Goal: Task Accomplishment & Management: Complete application form

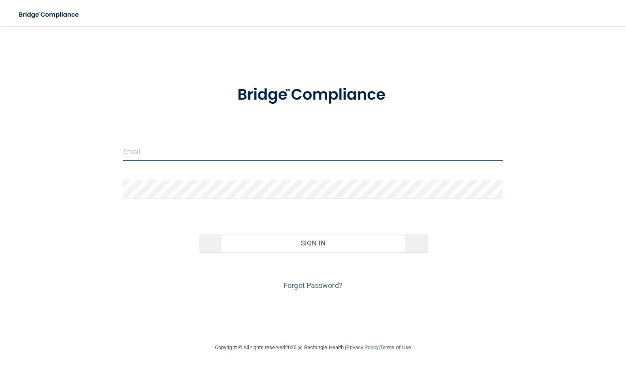
type input "[PERSON_NAME][EMAIL_ADDRESS][DOMAIN_NAME]"
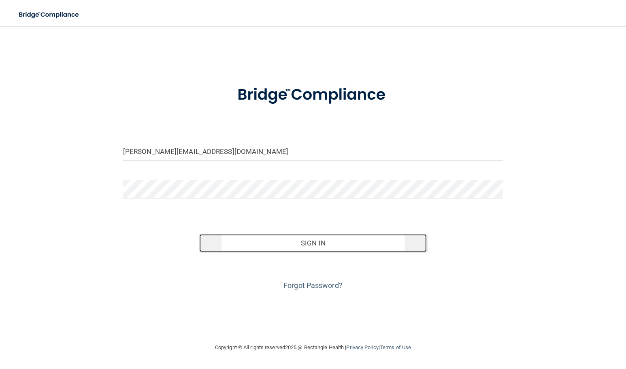
click at [296, 241] on button "Sign In" at bounding box center [313, 243] width 228 height 18
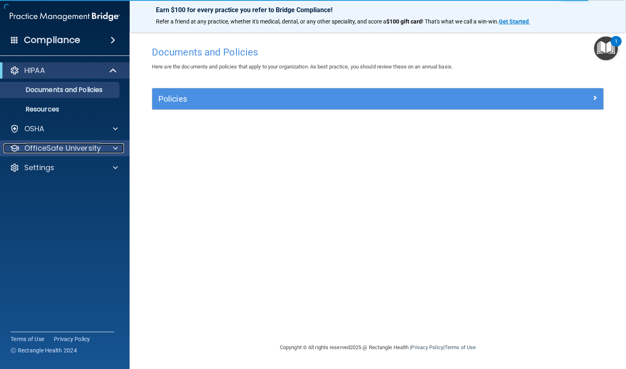
click at [96, 147] on p "OfficeSafe University" at bounding box center [62, 148] width 77 height 10
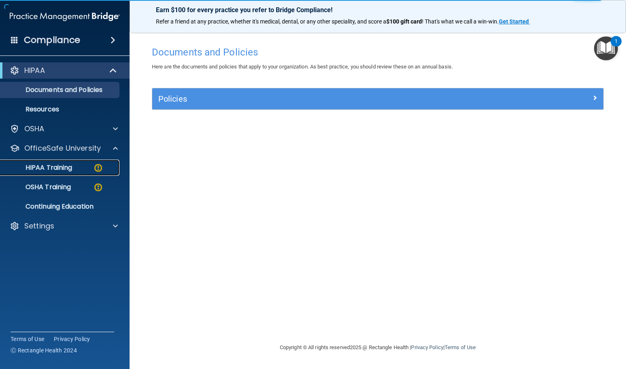
click at [90, 166] on div "HIPAA Training" at bounding box center [60, 168] width 111 height 8
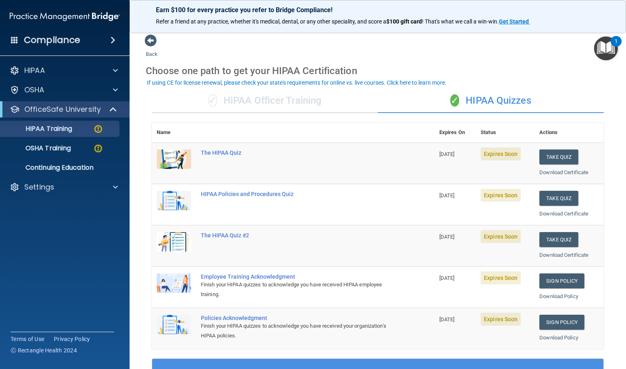
click at [175, 156] on img at bounding box center [174, 158] width 34 height 19
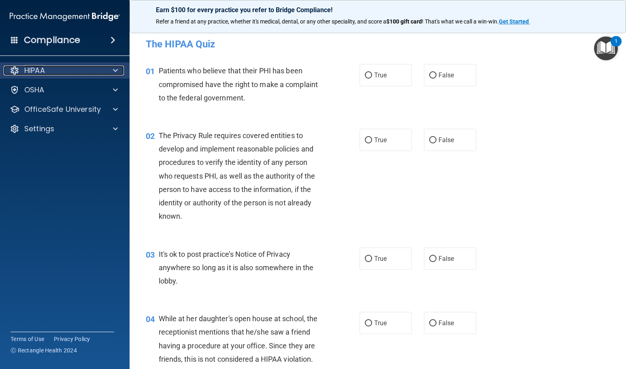
click at [117, 71] on span at bounding box center [115, 71] width 5 height 10
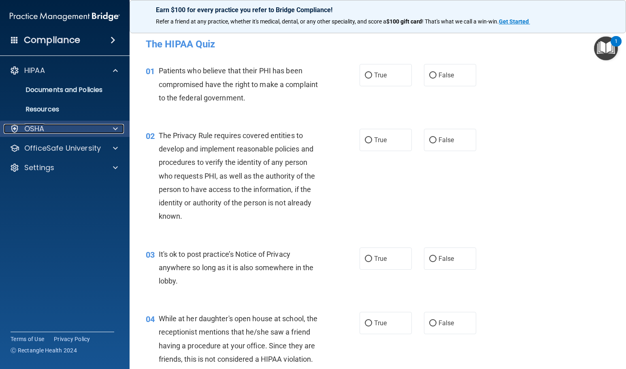
click at [113, 125] on div at bounding box center [114, 129] width 20 height 10
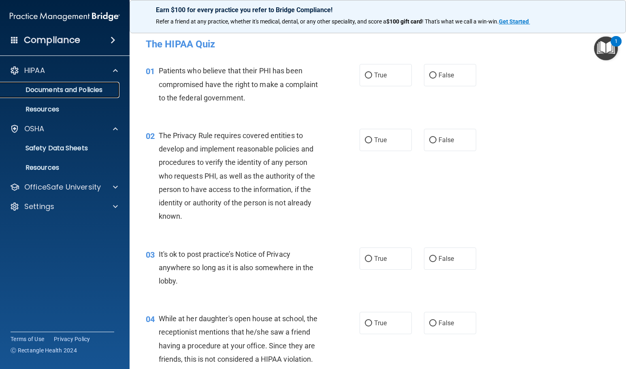
click at [111, 87] on p "Documents and Policies" at bounding box center [60, 90] width 111 height 8
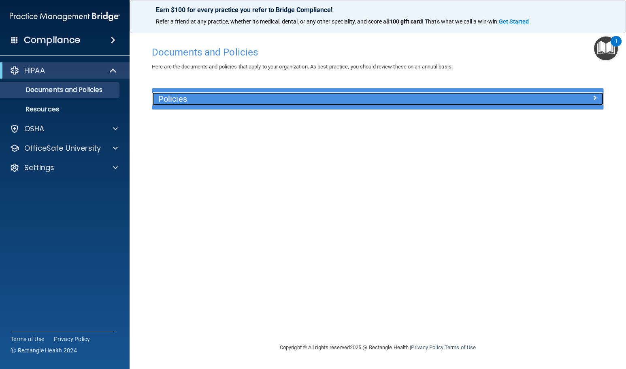
click at [585, 101] on div at bounding box center [547, 97] width 113 height 10
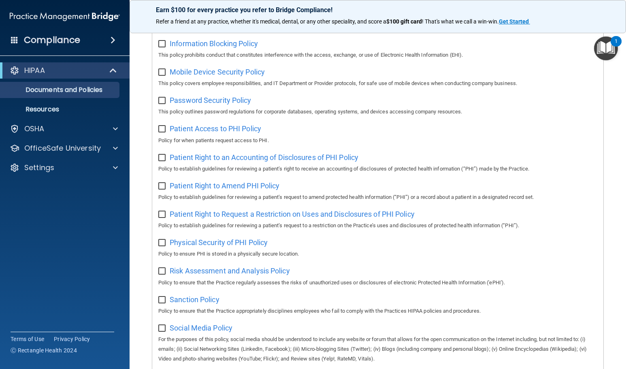
scroll to position [365, 0]
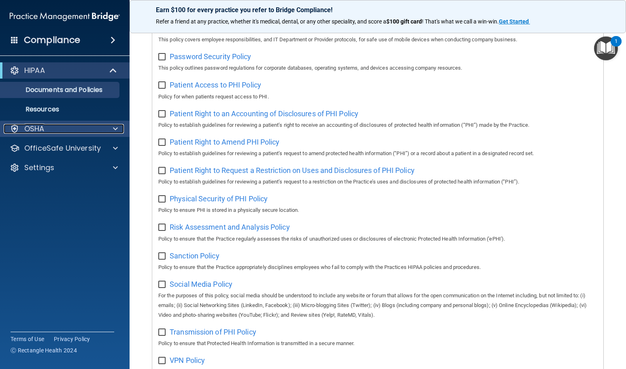
click at [45, 128] on div "OSHA" at bounding box center [54, 129] width 100 height 10
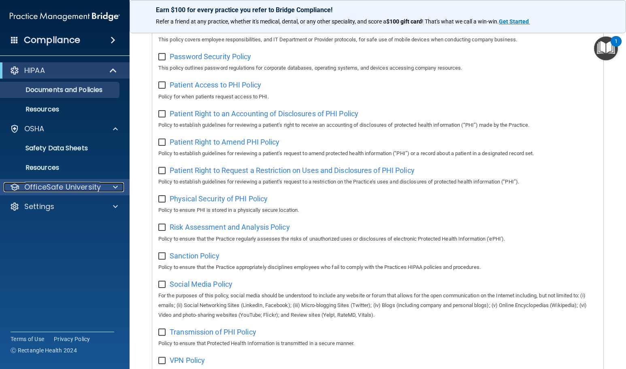
click at [66, 186] on p "OfficeSafe University" at bounding box center [62, 187] width 77 height 10
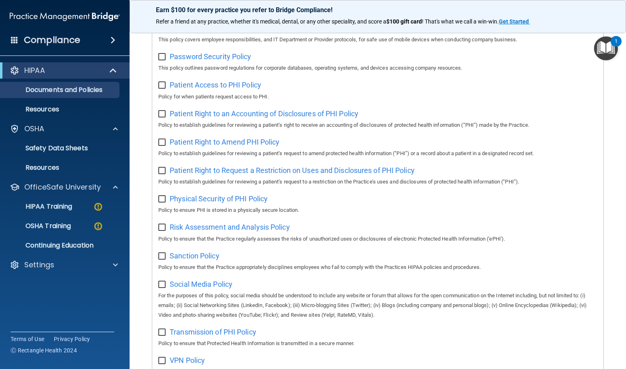
click at [65, 198] on ul "HIPAA Training OSHA Training Continuing Education" at bounding box center [65, 224] width 147 height 58
click at [60, 209] on p "HIPAA Training" at bounding box center [38, 207] width 67 height 8
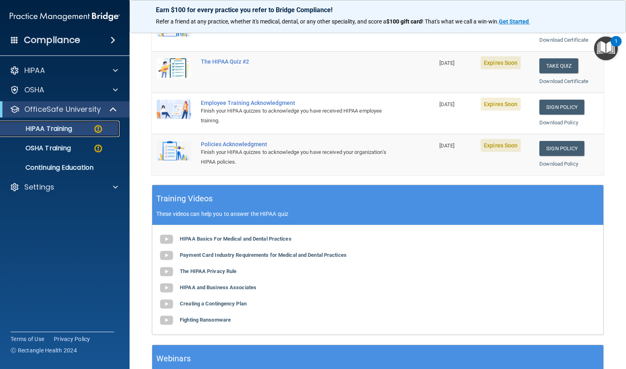
scroll to position [241, 0]
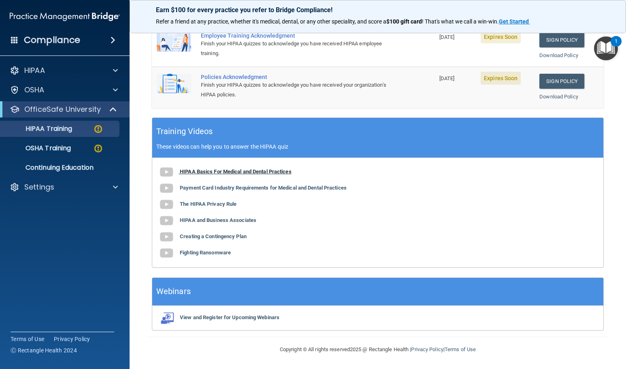
click at [193, 170] on b "HIPAA Basics For Medical and Dental Practices" at bounding box center [236, 172] width 112 height 6
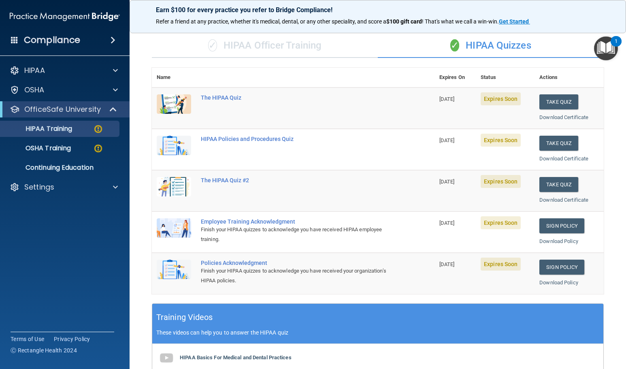
scroll to position [0, 0]
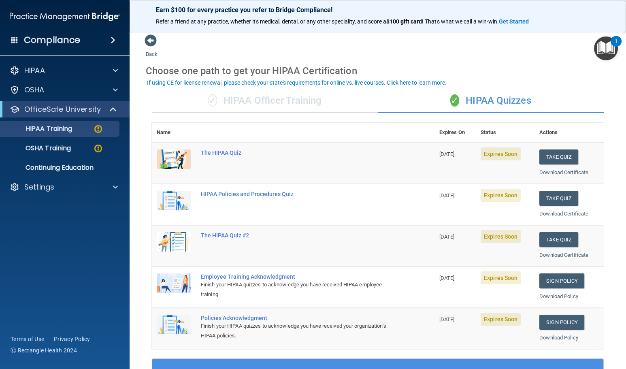
click at [386, 165] on td "The HIPAA Quiz" at bounding box center [315, 163] width 239 height 41
click at [543, 159] on button "Take Quiz" at bounding box center [559, 156] width 39 height 15
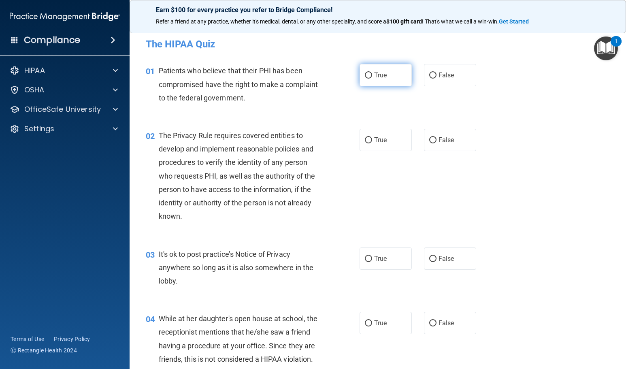
click at [382, 81] on label "True" at bounding box center [386, 75] width 52 height 22
click at [372, 79] on input "True" at bounding box center [368, 76] width 7 height 6
radio input "true"
click at [381, 143] on span "True" at bounding box center [380, 140] width 13 height 8
click at [372, 143] on input "True" at bounding box center [368, 140] width 7 height 6
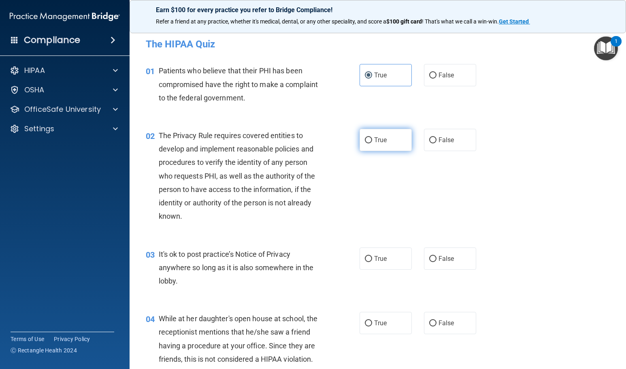
radio input "true"
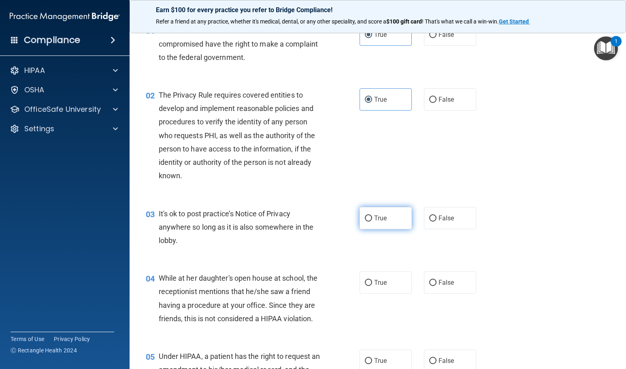
click at [402, 217] on label "True" at bounding box center [386, 218] width 52 height 22
click at [372, 217] on input "True" at bounding box center [368, 219] width 7 height 6
radio input "true"
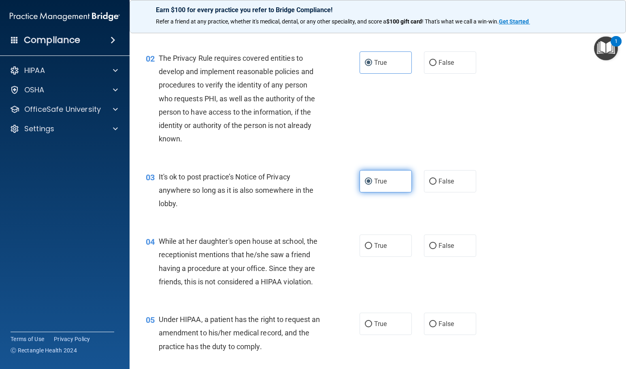
scroll to position [162, 0]
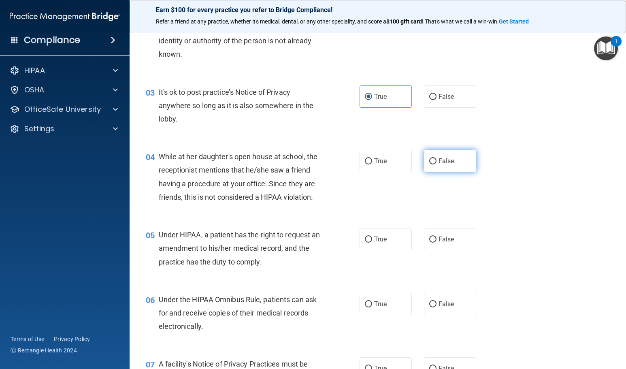
click at [432, 160] on input "False" at bounding box center [432, 161] width 7 height 6
radio input "true"
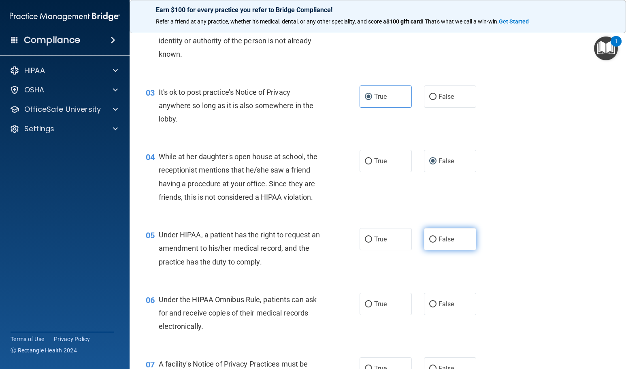
click at [447, 244] on label "False" at bounding box center [450, 239] width 52 height 22
click at [437, 243] on input "False" at bounding box center [432, 240] width 7 height 6
radio input "true"
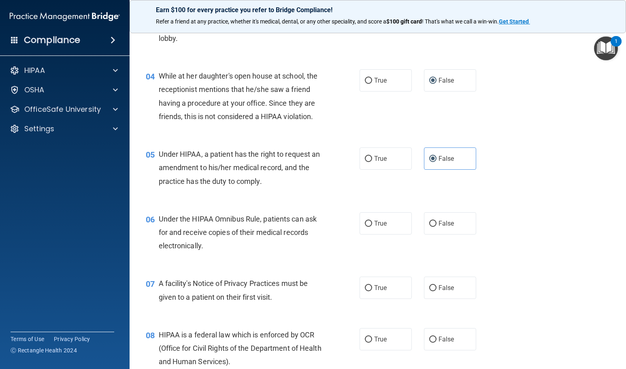
scroll to position [243, 0]
click at [387, 232] on label "True" at bounding box center [386, 223] width 52 height 22
click at [372, 226] on input "True" at bounding box center [368, 223] width 7 height 6
radio input "true"
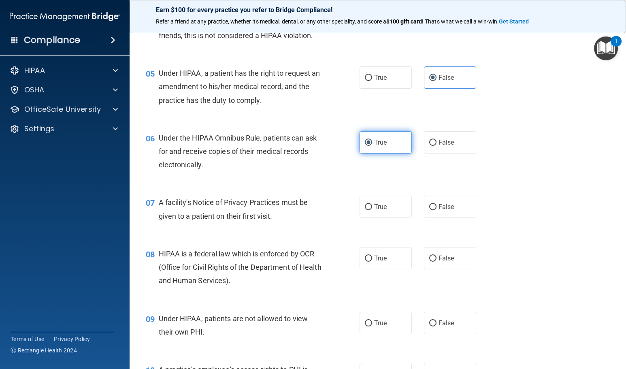
scroll to position [324, 0]
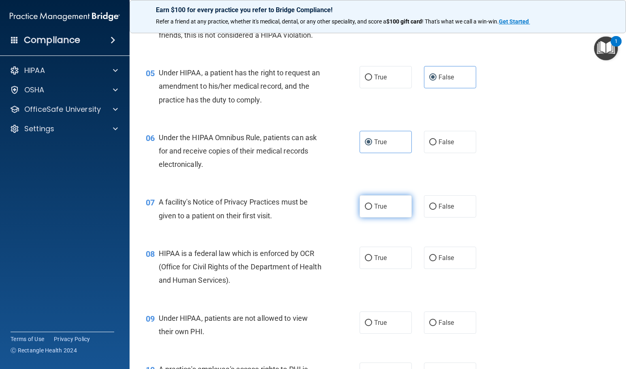
click at [368, 201] on label "True" at bounding box center [386, 206] width 52 height 22
click at [368, 204] on input "True" at bounding box center [368, 207] width 7 height 6
radio input "true"
click at [392, 260] on label "True" at bounding box center [386, 258] width 52 height 22
click at [372, 260] on input "True" at bounding box center [368, 258] width 7 height 6
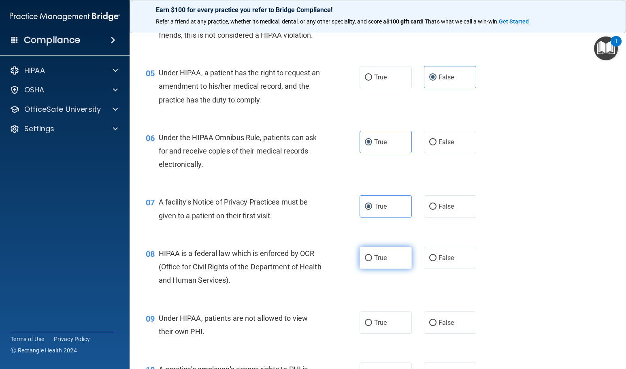
radio input "true"
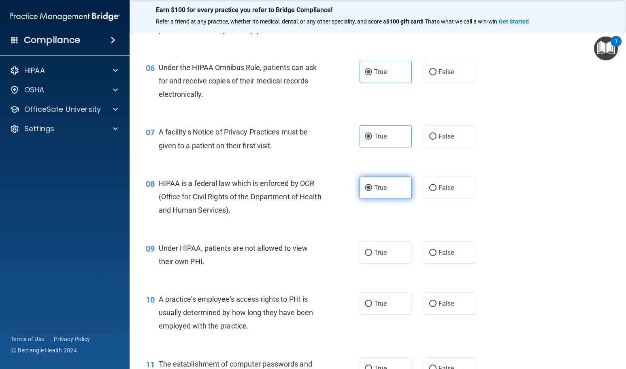
scroll to position [405, 0]
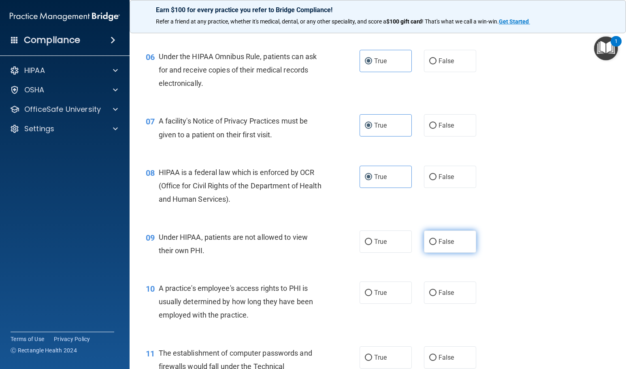
click at [437, 249] on label "False" at bounding box center [450, 241] width 52 height 22
click at [429, 242] on input "False" at bounding box center [432, 242] width 7 height 6
radio input "true"
click at [444, 301] on label "False" at bounding box center [450, 293] width 52 height 22
click at [437, 296] on input "False" at bounding box center [432, 293] width 7 height 6
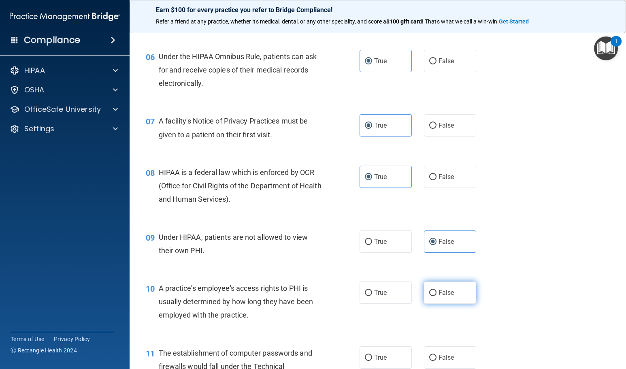
radio input "true"
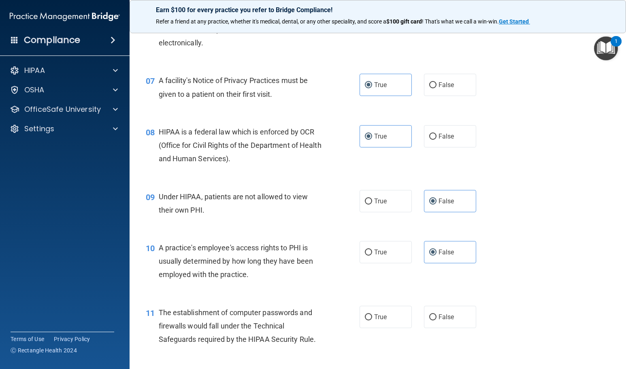
scroll to position [527, 0]
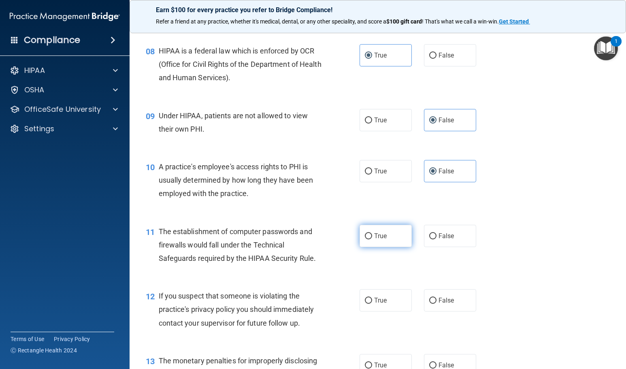
click at [374, 239] on span "True" at bounding box center [380, 236] width 13 height 8
click at [372, 239] on input "True" at bounding box center [368, 236] width 7 height 6
radio input "true"
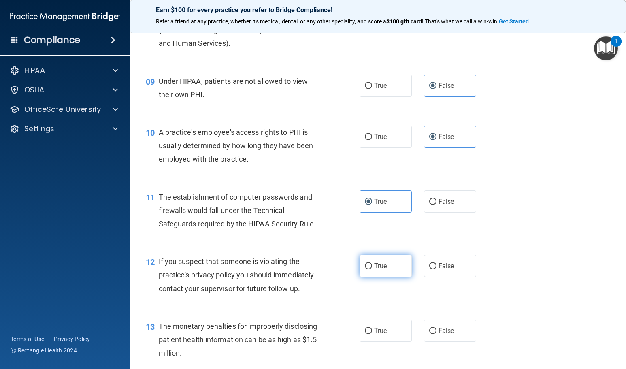
scroll to position [608, 0]
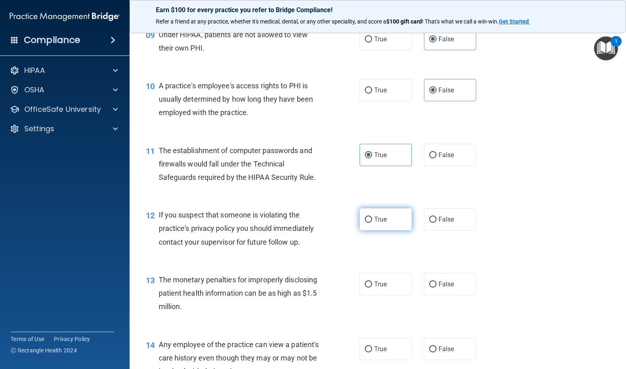
click at [366, 222] on input "True" at bounding box center [368, 220] width 7 height 6
radio input "true"
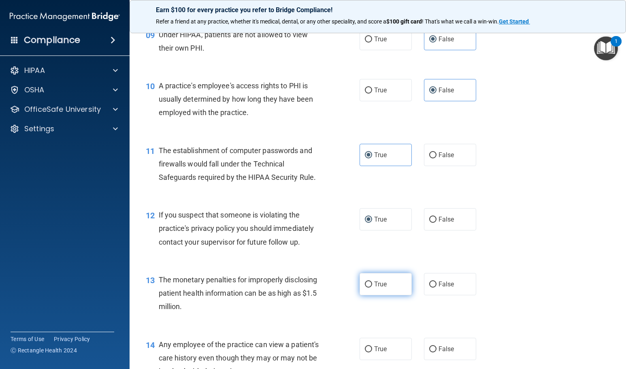
click at [365, 282] on input "True" at bounding box center [368, 285] width 7 height 6
radio input "true"
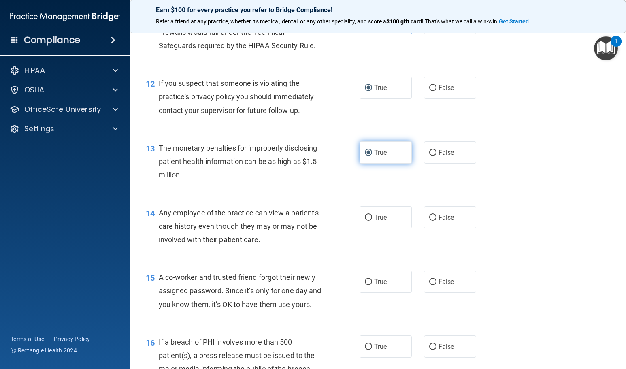
scroll to position [770, 0]
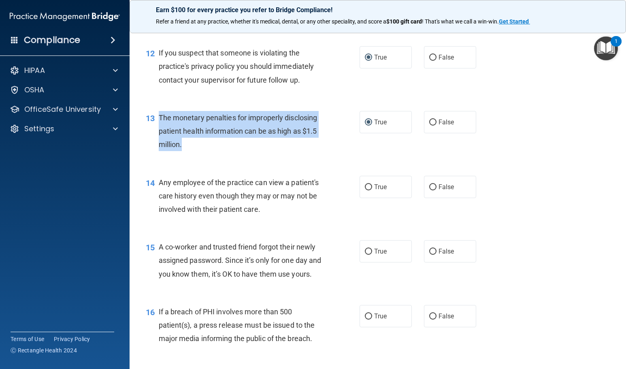
drag, startPoint x: 159, startPoint y: 117, endPoint x: 185, endPoint y: 143, distance: 36.4
click at [185, 143] on div "The monetary penalties for improperly disclosing patient health information can…" at bounding box center [244, 131] width 170 height 41
copy span "The monetary penalties for improperly disclosing patient health information can…"
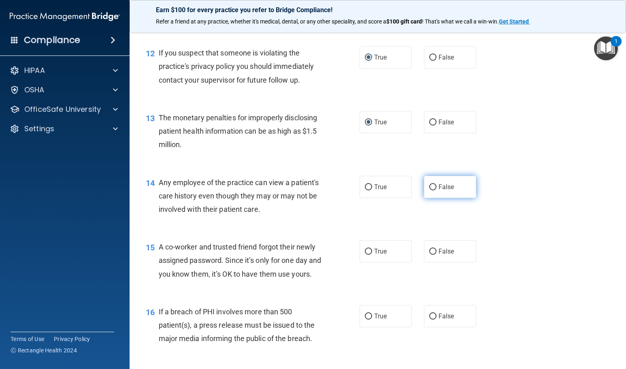
click at [453, 188] on label "False" at bounding box center [450, 187] width 52 height 22
click at [437, 188] on input "False" at bounding box center [432, 187] width 7 height 6
radio input "true"
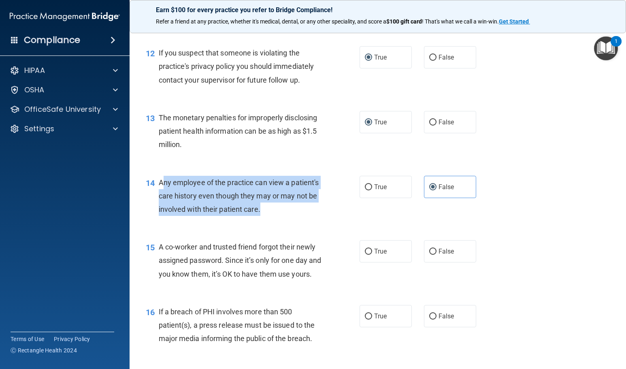
drag, startPoint x: 161, startPoint y: 181, endPoint x: 260, endPoint y: 206, distance: 102.7
click at [260, 206] on div "Any employee of the practice can view a patient's care history even though they…" at bounding box center [244, 196] width 170 height 41
click at [188, 190] on div "Any employee of the practice can view a patient's care history even though they…" at bounding box center [244, 196] width 170 height 41
drag, startPoint x: 160, startPoint y: 183, endPoint x: 264, endPoint y: 207, distance: 106.5
click at [260, 209] on div "Any employee of the practice can view a patient's care history even though they…" at bounding box center [244, 196] width 170 height 41
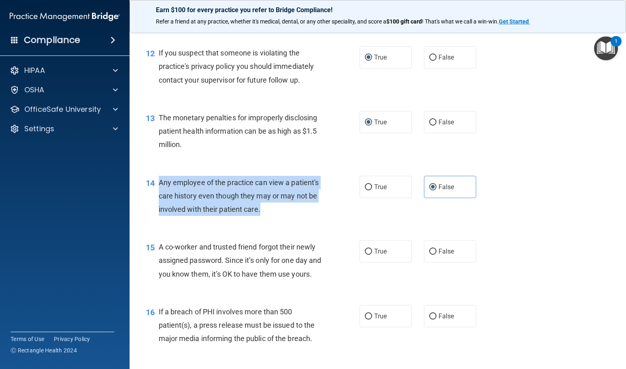
copy span "Any employee of the practice can view a patient's care history even though they…"
click at [431, 250] on input "False" at bounding box center [432, 252] width 7 height 6
radio input "true"
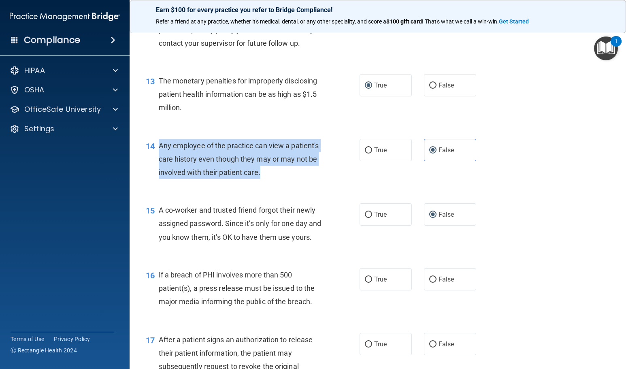
scroll to position [851, 0]
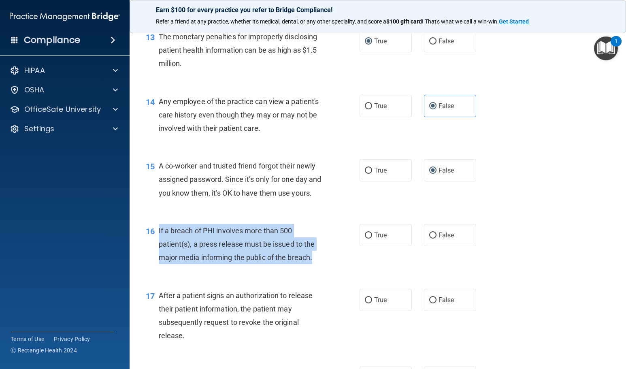
drag, startPoint x: 159, startPoint y: 241, endPoint x: 314, endPoint y: 272, distance: 158.3
click at [313, 262] on span "If a breach of PHI involves more than 500 patient(s), a press release must be i…" at bounding box center [237, 243] width 156 height 35
copy span "If a breach of PHI involves more than 500 patient(s), a press release must be i…"
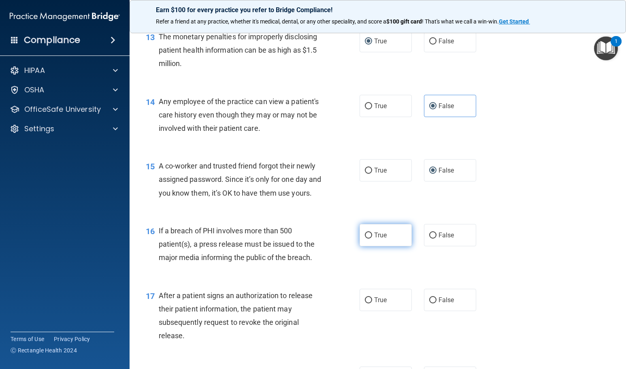
click at [380, 239] on span "True" at bounding box center [380, 235] width 13 height 8
click at [372, 239] on input "True" at bounding box center [368, 236] width 7 height 6
radio input "true"
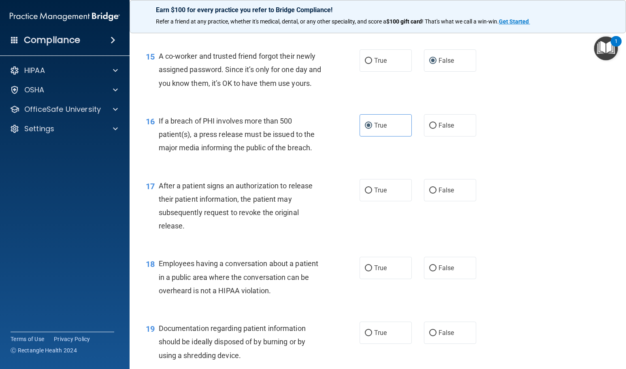
scroll to position [972, 0]
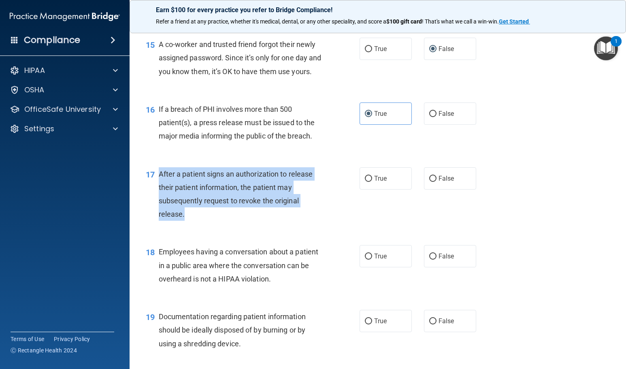
drag, startPoint x: 162, startPoint y: 185, endPoint x: 195, endPoint y: 227, distance: 53.4
click at [195, 221] on div "After a patient signs an authorization to release their patient information, th…" at bounding box center [244, 194] width 170 height 54
copy span "After a patient signs an authorization to release their patient information, th…"
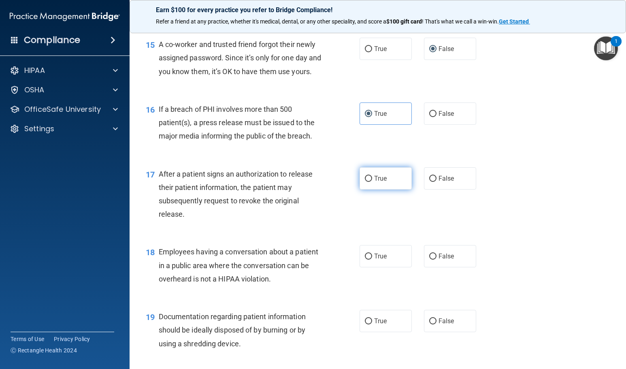
click at [386, 186] on label "True" at bounding box center [386, 178] width 52 height 22
click at [372, 182] on input "True" at bounding box center [368, 179] width 7 height 6
radio input "true"
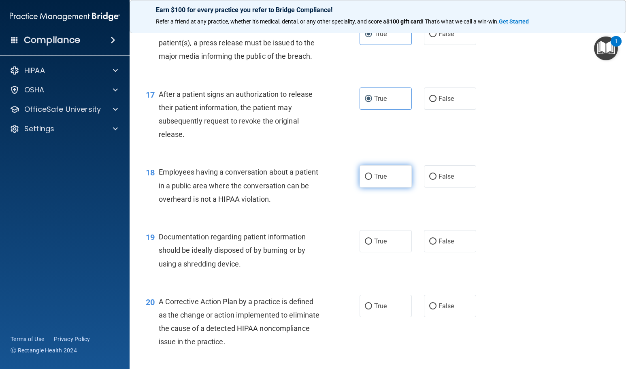
scroll to position [1053, 0]
click at [407, 186] on label "True" at bounding box center [386, 175] width 52 height 22
click at [372, 179] on input "True" at bounding box center [368, 176] width 7 height 6
radio input "true"
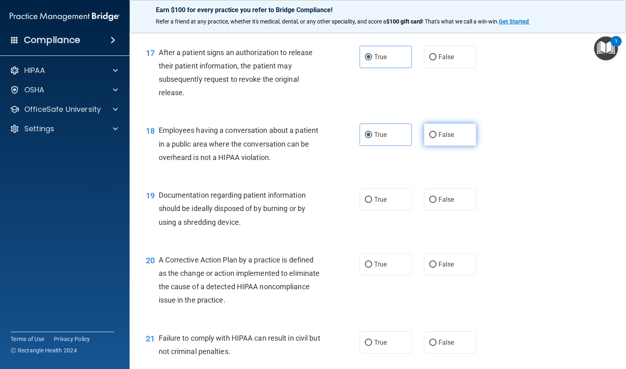
click at [429, 138] on input "False" at bounding box center [432, 135] width 7 height 6
radio input "true"
radio input "false"
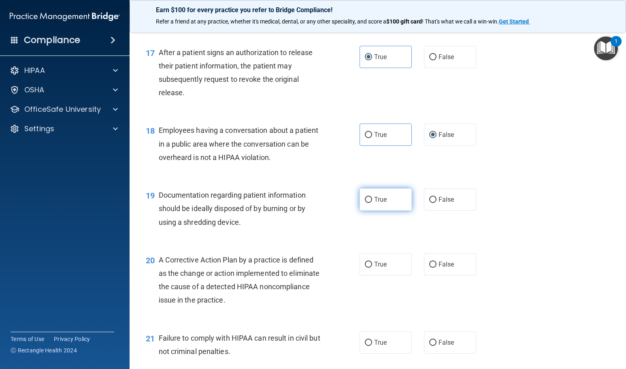
click at [391, 211] on label "True" at bounding box center [386, 199] width 52 height 22
click at [372, 203] on input "True" at bounding box center [368, 200] width 7 height 6
radio input "true"
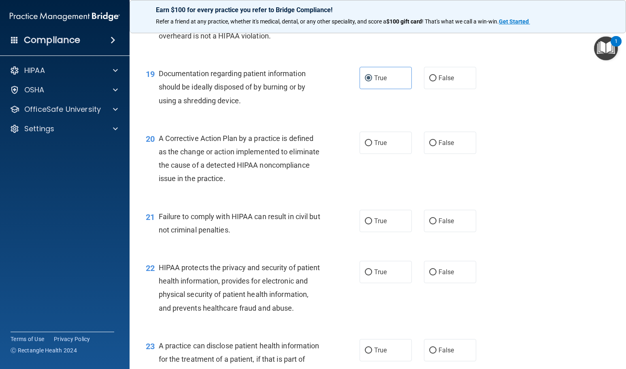
scroll to position [1256, 0]
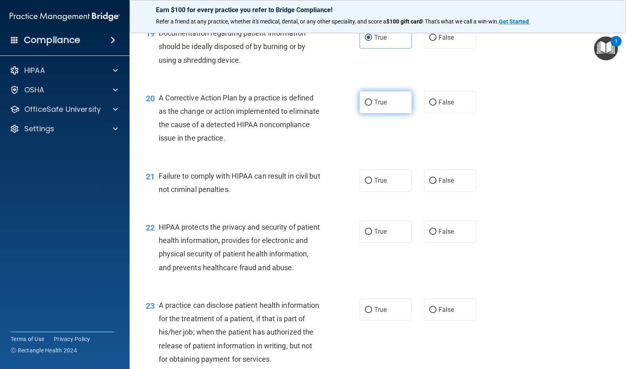
click at [399, 113] on label "True" at bounding box center [386, 102] width 52 height 22
click at [372, 106] on input "True" at bounding box center [368, 103] width 7 height 6
radio input "true"
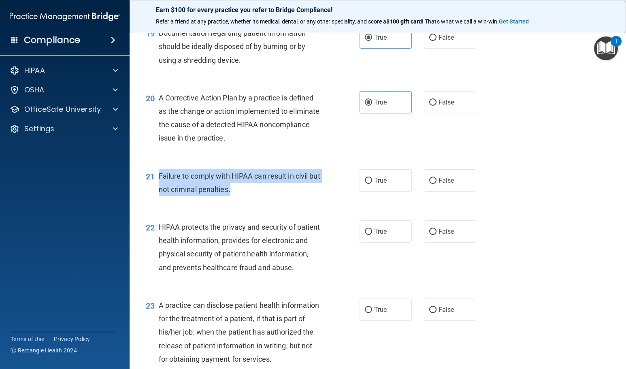
drag, startPoint x: 160, startPoint y: 188, endPoint x: 261, endPoint y: 207, distance: 103.0
click at [261, 196] on div "Failure to comply with HIPAA can result in civil but not criminal penalties." at bounding box center [244, 182] width 170 height 27
copy span "Failure to comply with HIPAA can result in civil but not criminal penalties."
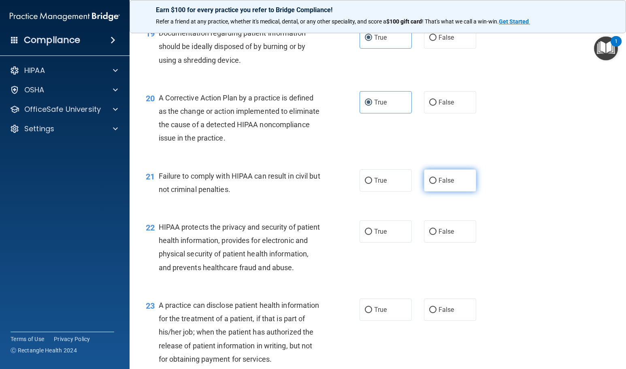
click at [450, 184] on span "False" at bounding box center [447, 181] width 16 height 8
click at [437, 184] on input "False" at bounding box center [432, 181] width 7 height 6
radio input "true"
click at [391, 243] on label "True" at bounding box center [386, 231] width 52 height 22
click at [372, 235] on input "True" at bounding box center [368, 232] width 7 height 6
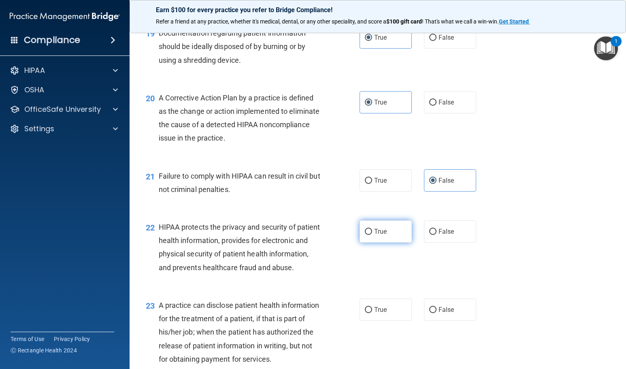
radio input "true"
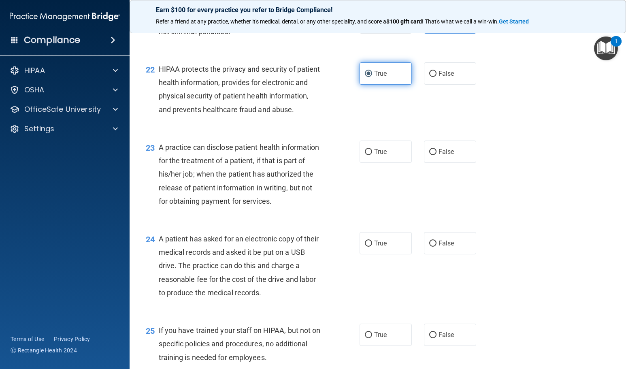
scroll to position [1418, 0]
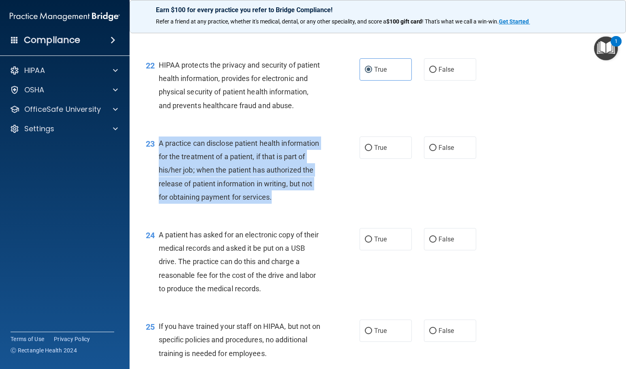
drag, startPoint x: 159, startPoint y: 171, endPoint x: 198, endPoint y: 236, distance: 76.1
click at [196, 204] on div "A practice can disclose patient health information for the treatment of a patie…" at bounding box center [244, 170] width 170 height 67
copy span "A practice can disclose patient health information for the treatment of a patie…"
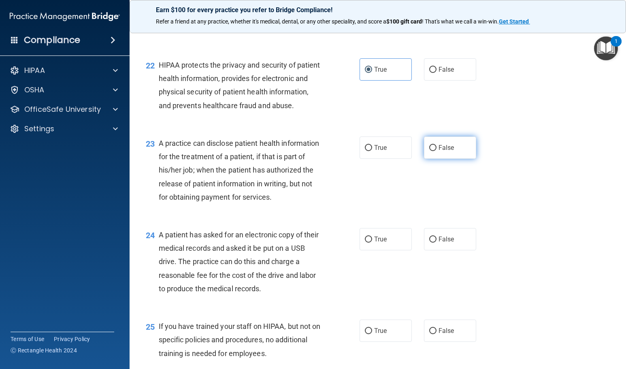
click at [439, 152] on span "False" at bounding box center [447, 148] width 16 height 8
click at [437, 151] on input "False" at bounding box center [432, 148] width 7 height 6
radio input "true"
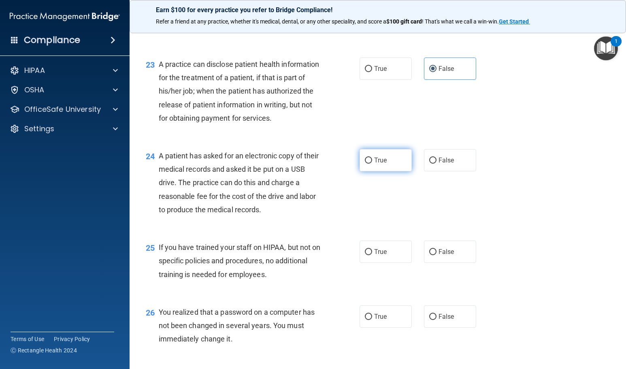
scroll to position [1499, 0]
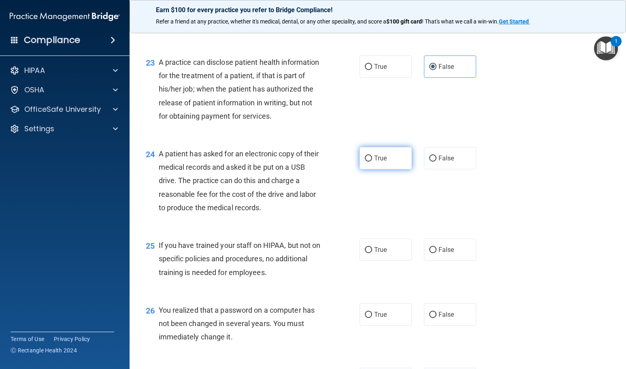
click at [402, 169] on label "True" at bounding box center [386, 158] width 52 height 22
click at [372, 162] on input "True" at bounding box center [368, 159] width 7 height 6
radio input "true"
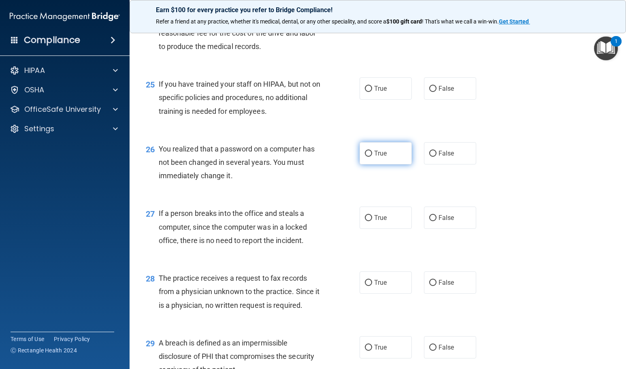
scroll to position [1661, 0]
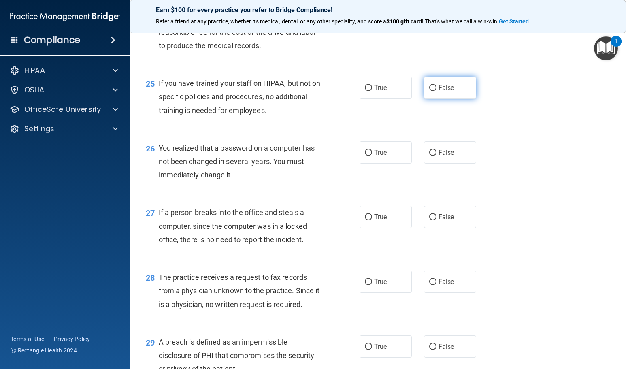
click at [435, 99] on label "False" at bounding box center [450, 88] width 52 height 22
click at [435, 91] on input "False" at bounding box center [432, 88] width 7 height 6
radio input "true"
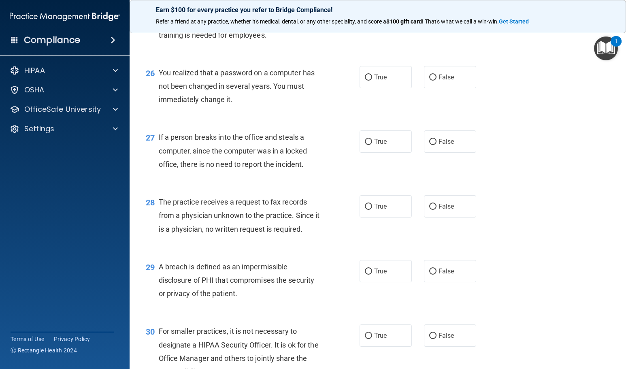
scroll to position [1742, 0]
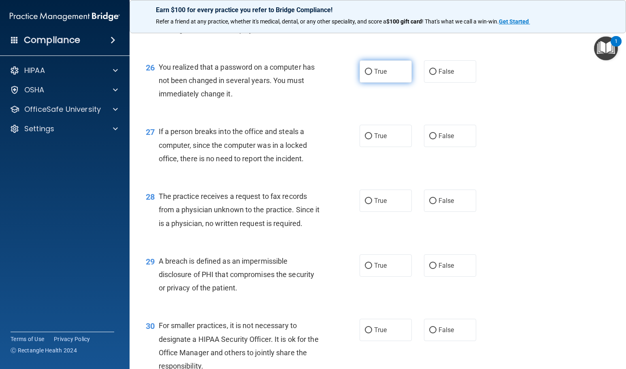
click at [388, 83] on label "True" at bounding box center [386, 71] width 52 height 22
click at [372, 75] on input "True" at bounding box center [368, 72] width 7 height 6
radio input "true"
click at [429, 147] on label "False" at bounding box center [450, 136] width 52 height 22
click at [429, 139] on input "False" at bounding box center [432, 136] width 7 height 6
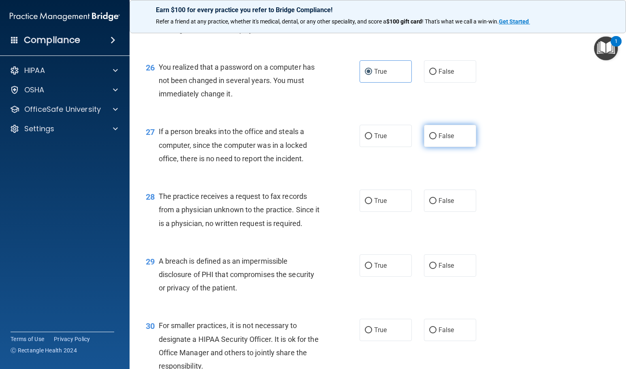
radio input "true"
click at [454, 212] on label "False" at bounding box center [450, 201] width 52 height 22
click at [437, 204] on input "False" at bounding box center [432, 201] width 7 height 6
radio input "true"
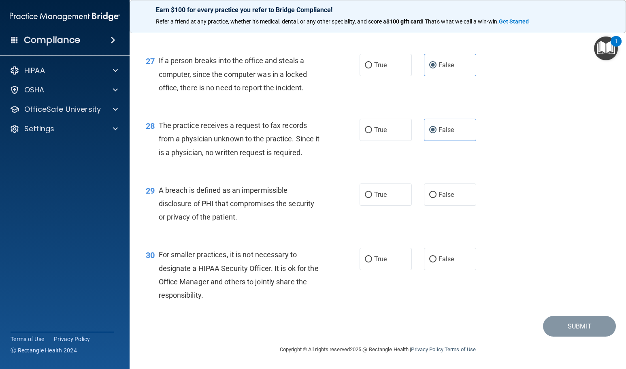
scroll to position [1853, 0]
click at [383, 191] on span "True" at bounding box center [380, 195] width 13 height 8
click at [372, 192] on input "True" at bounding box center [368, 195] width 7 height 6
radio input "true"
click at [431, 260] on input "False" at bounding box center [432, 259] width 7 height 6
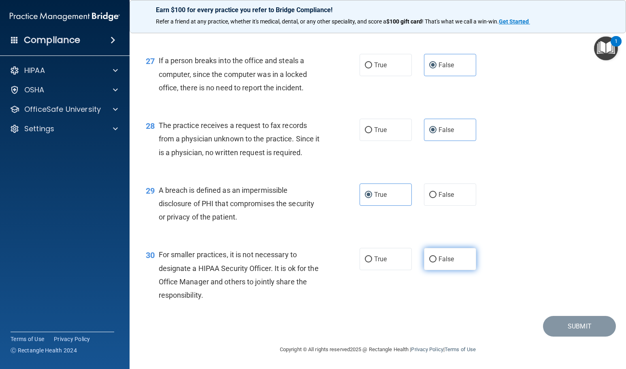
radio input "true"
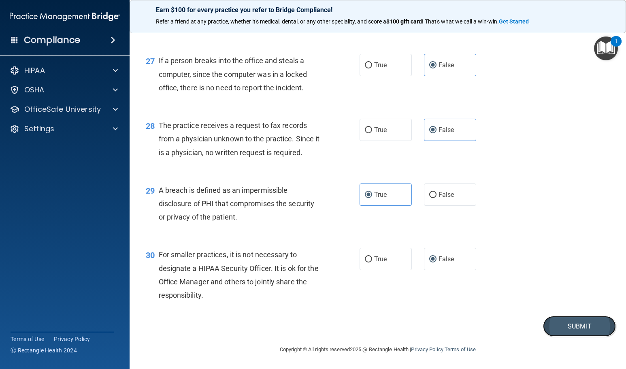
click at [553, 325] on button "Submit" at bounding box center [579, 326] width 73 height 21
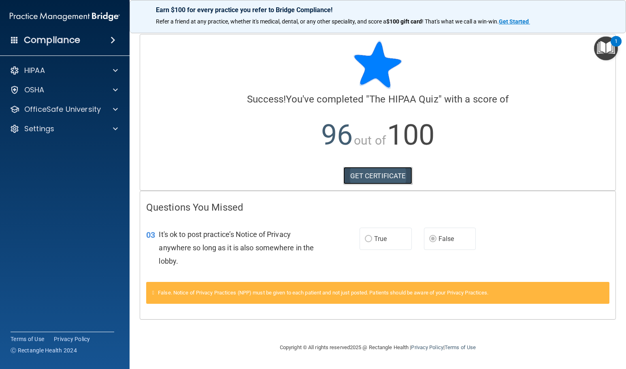
click at [354, 175] on link "GET CERTIFICATE" at bounding box center [378, 176] width 69 height 18
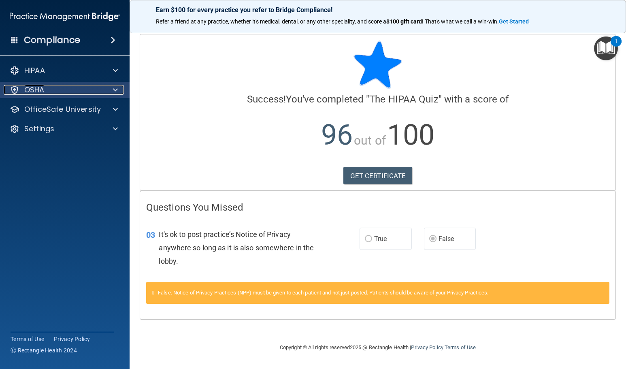
click at [106, 93] on div at bounding box center [114, 90] width 20 height 10
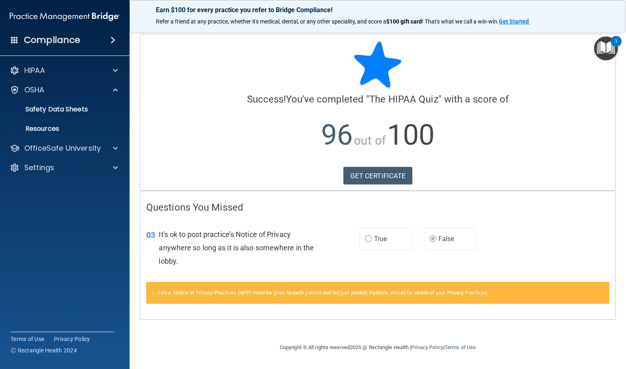
click at [99, 158] on div "HIPAA Documents and Policies Report an Incident Business Associates Emergency P…" at bounding box center [65, 120] width 130 height 123
click at [105, 149] on div at bounding box center [114, 148] width 20 height 10
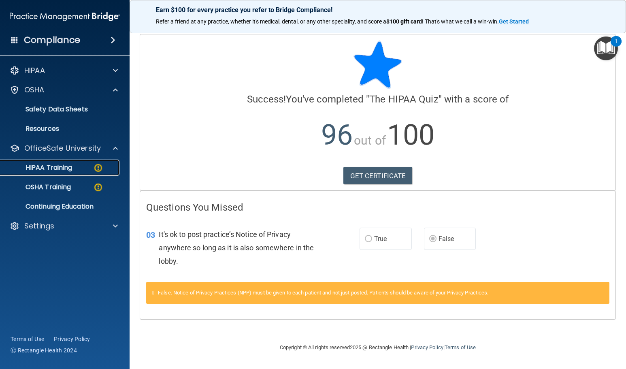
click at [60, 171] on p "HIPAA Training" at bounding box center [38, 168] width 67 height 8
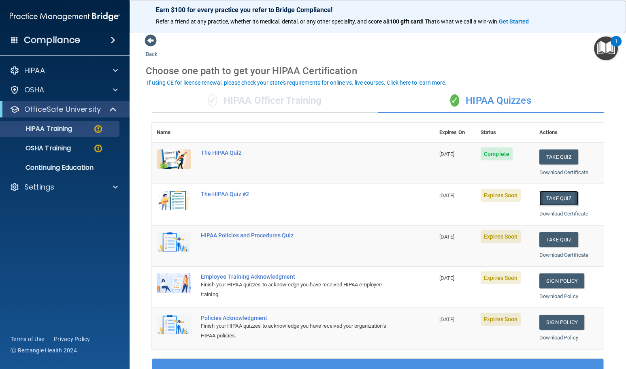
click at [558, 201] on button "Take Quiz" at bounding box center [559, 198] width 39 height 15
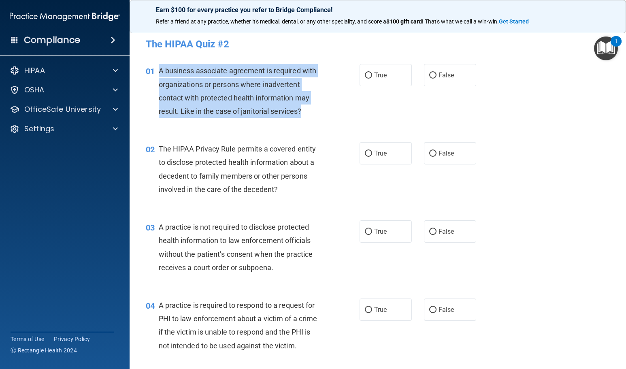
drag, startPoint x: 158, startPoint y: 68, endPoint x: 315, endPoint y: 109, distance: 162.0
click at [315, 109] on div "A business associate agreement is required with organizations or persons where …" at bounding box center [244, 91] width 170 height 54
copy span "A business associate agreement is required with organizations or persons where …"
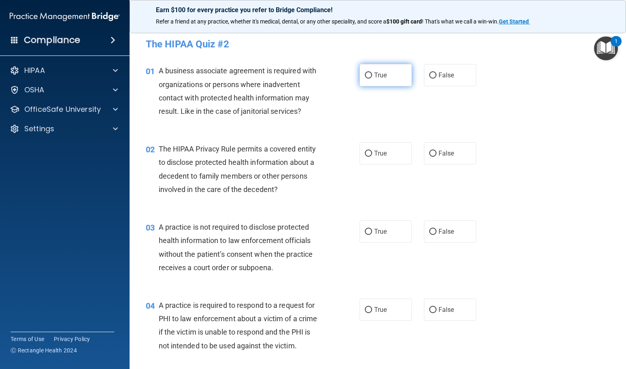
click at [391, 79] on label "True" at bounding box center [386, 75] width 52 height 22
click at [372, 79] on input "True" at bounding box center [368, 76] width 7 height 6
radio input "true"
click at [386, 151] on label "True" at bounding box center [386, 153] width 52 height 22
click at [372, 151] on input "True" at bounding box center [368, 154] width 7 height 6
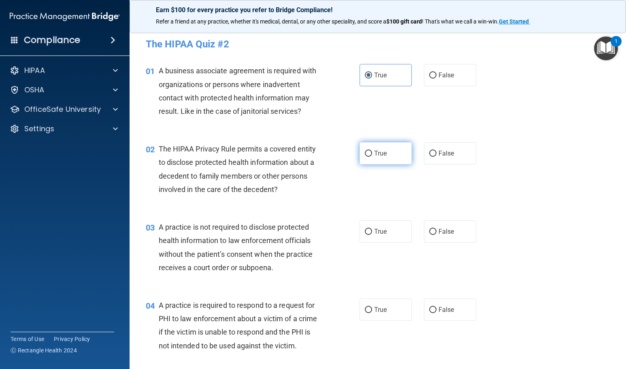
radio input "true"
click at [432, 237] on label "False" at bounding box center [450, 231] width 52 height 22
click at [432, 235] on input "False" at bounding box center [432, 232] width 7 height 6
radio input "true"
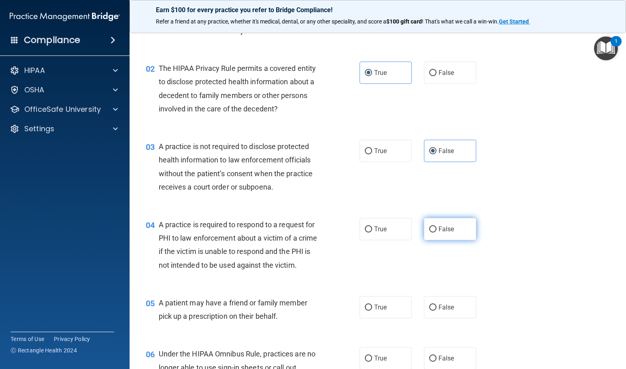
scroll to position [81, 0]
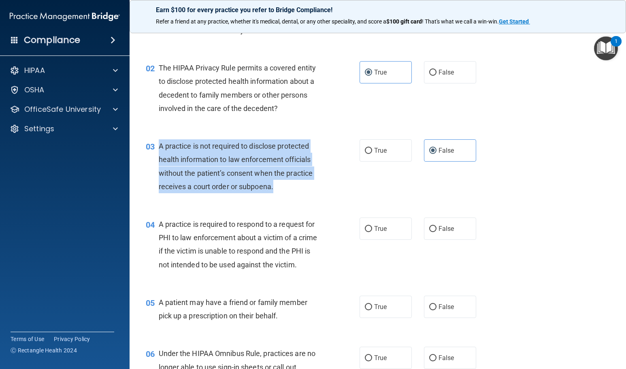
drag, startPoint x: 158, startPoint y: 145, endPoint x: 288, endPoint y: 186, distance: 137.0
click at [286, 189] on div "03 A practice is not required to disclose protected health information to law e…" at bounding box center [253, 168] width 238 height 58
copy div "A practice is not required to disclose protected health information to law enfo…"
